Goal: Navigation & Orientation: Find specific page/section

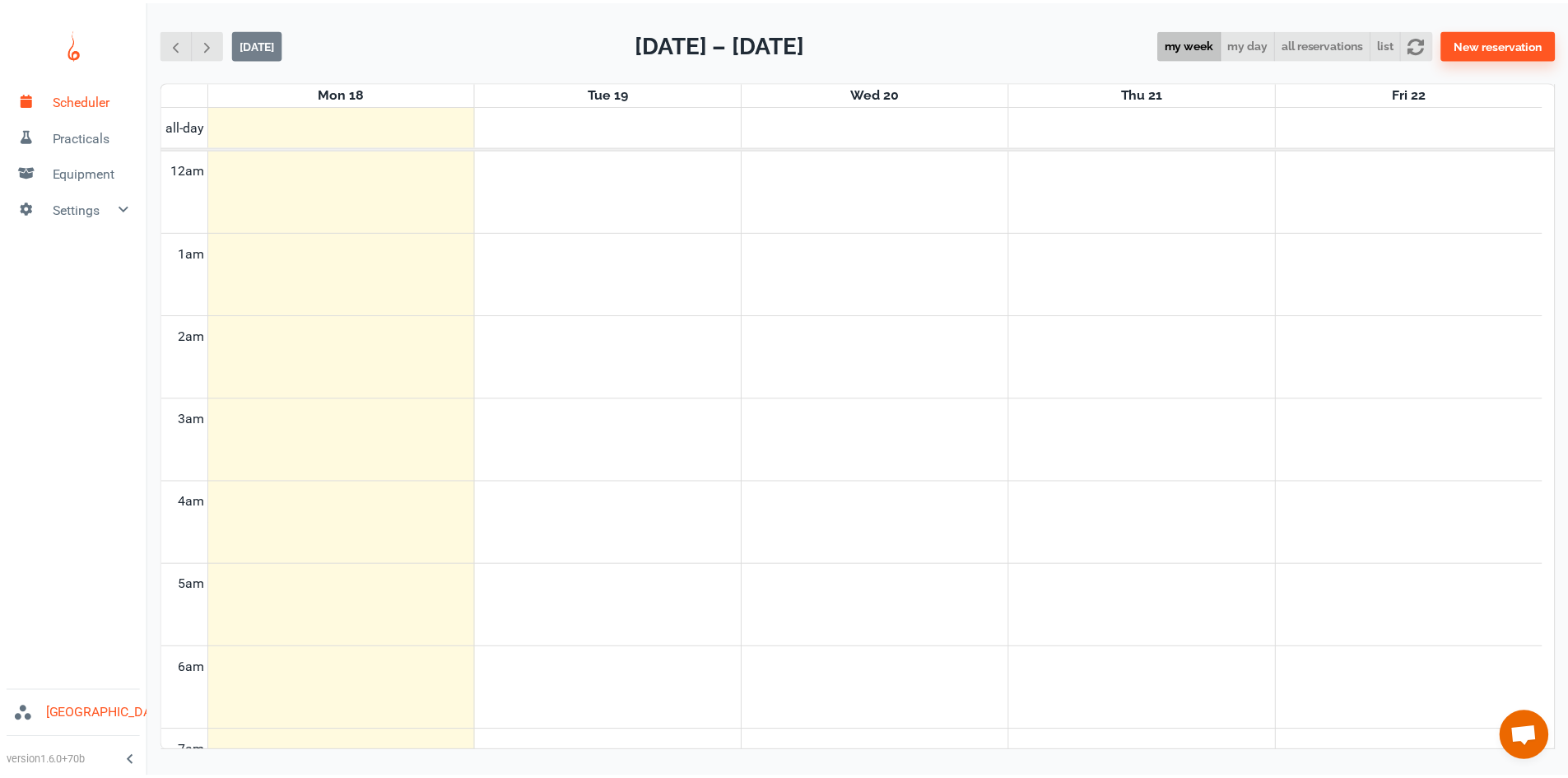
scroll to position [666, 0]
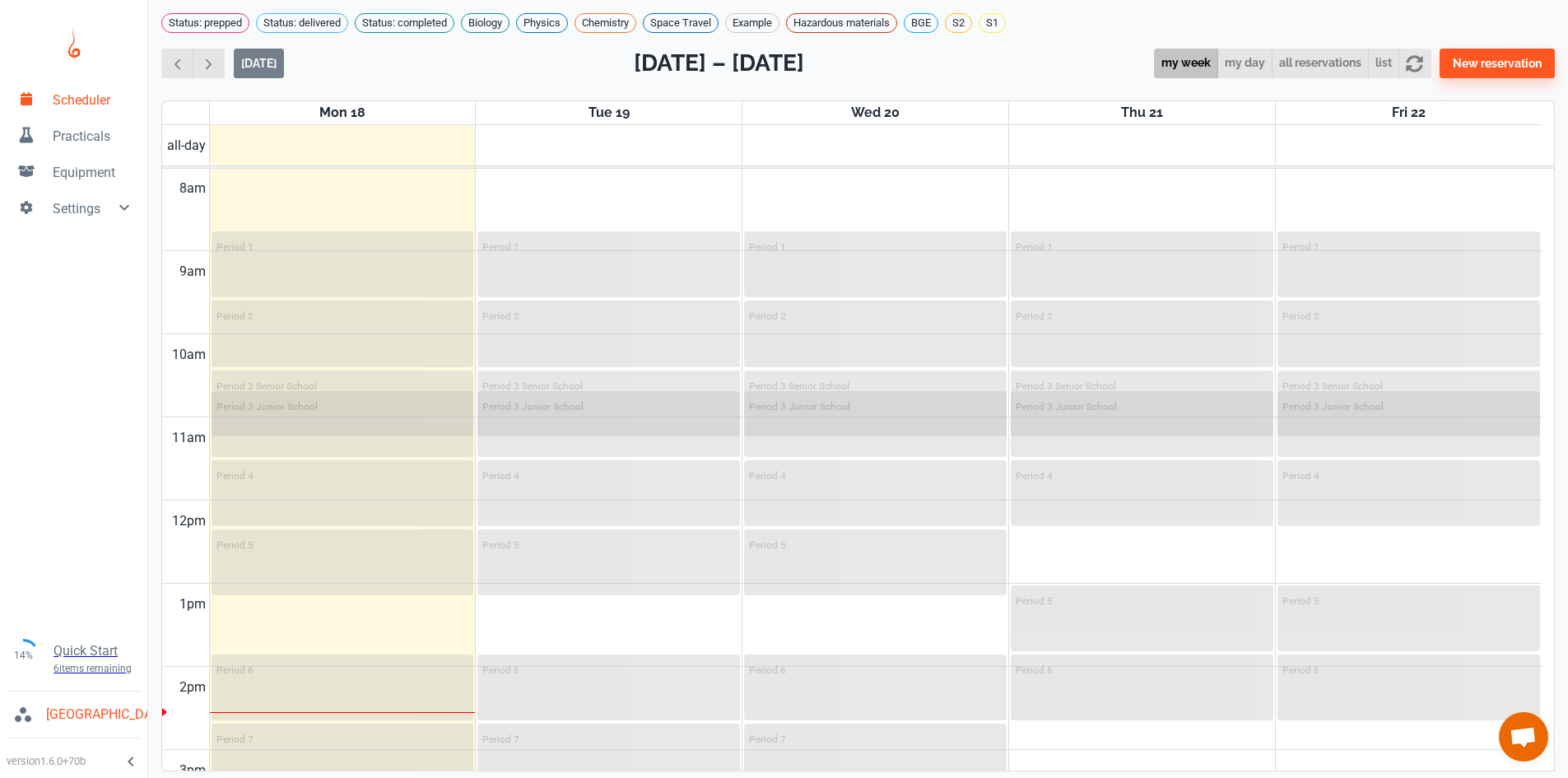
click at [62, 147] on link "Practicals" at bounding box center [73, 135] width 147 height 36
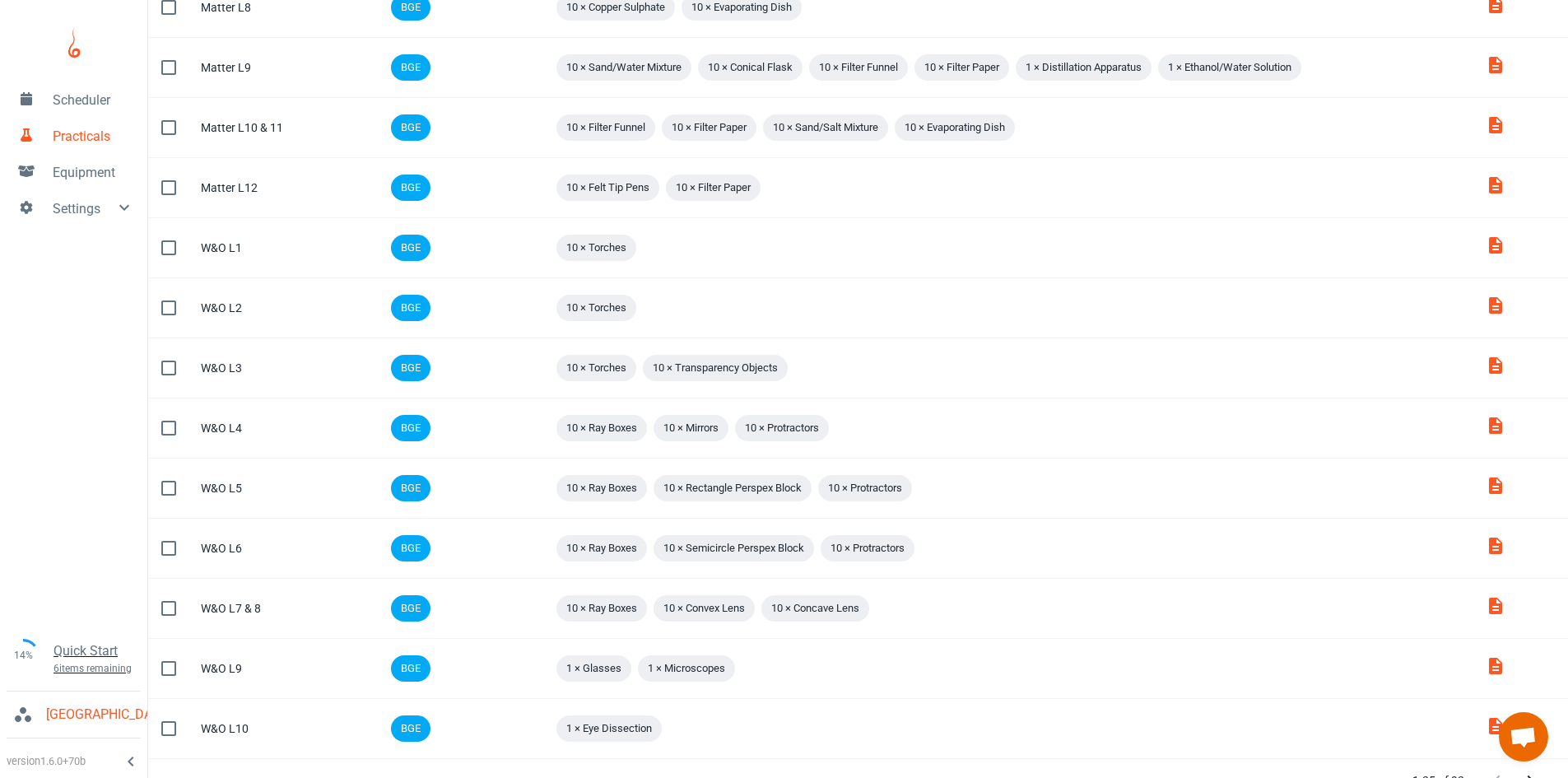
scroll to position [930, 0]
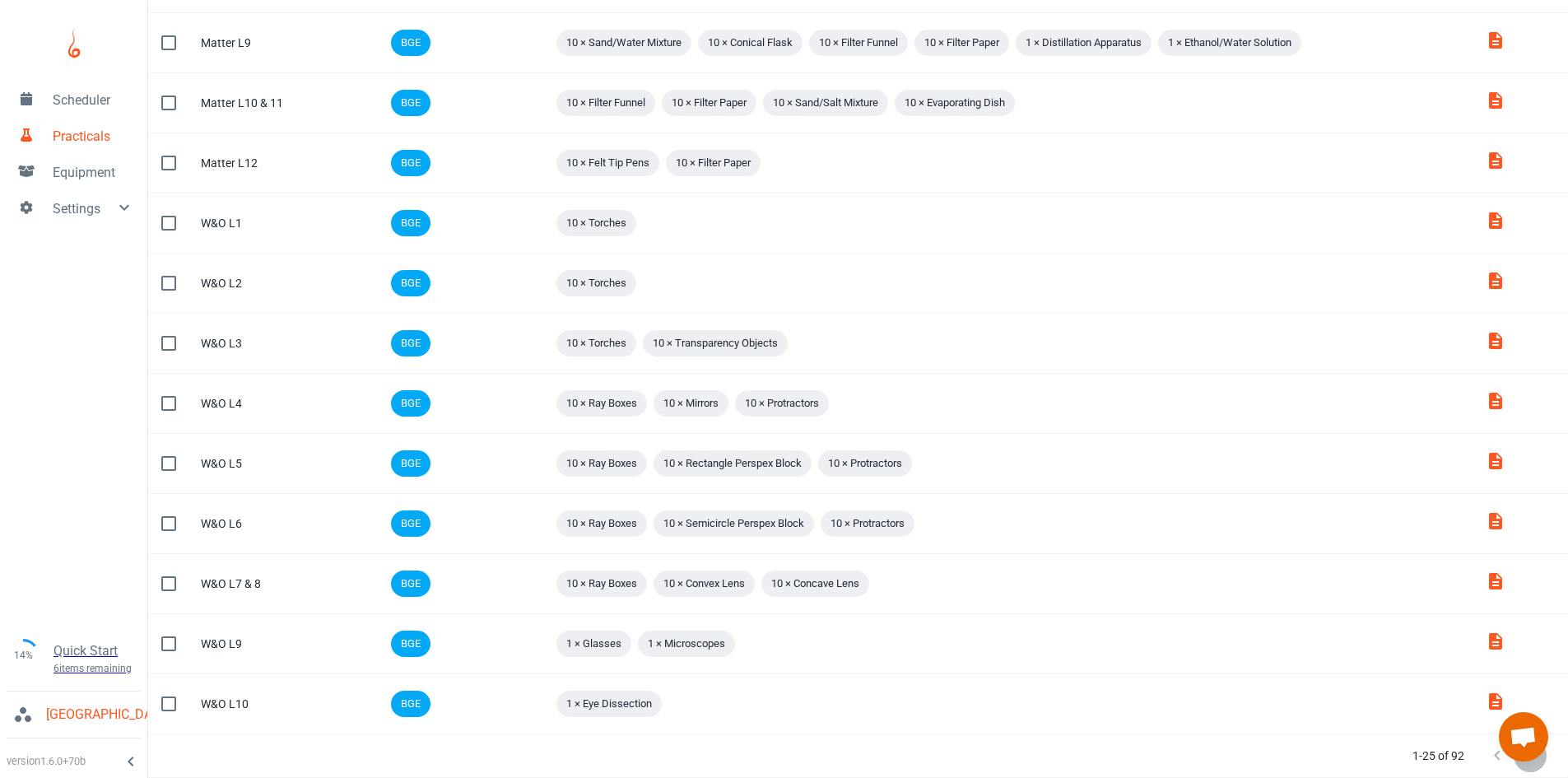
click at [1518, 763] on button "Next Page" at bounding box center [1530, 755] width 33 height 33
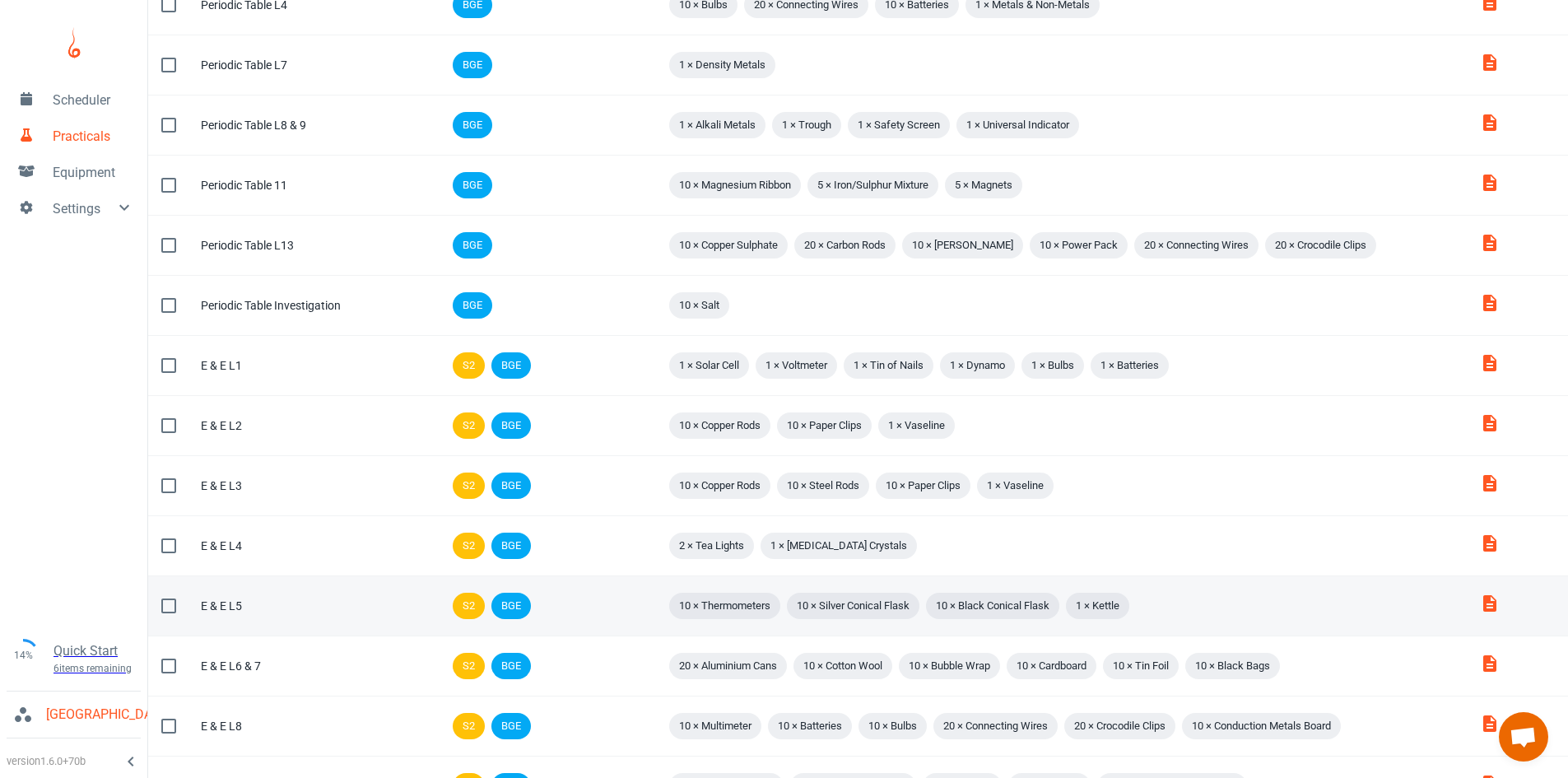
scroll to position [878, 0]
